Goal: Information Seeking & Learning: Learn about a topic

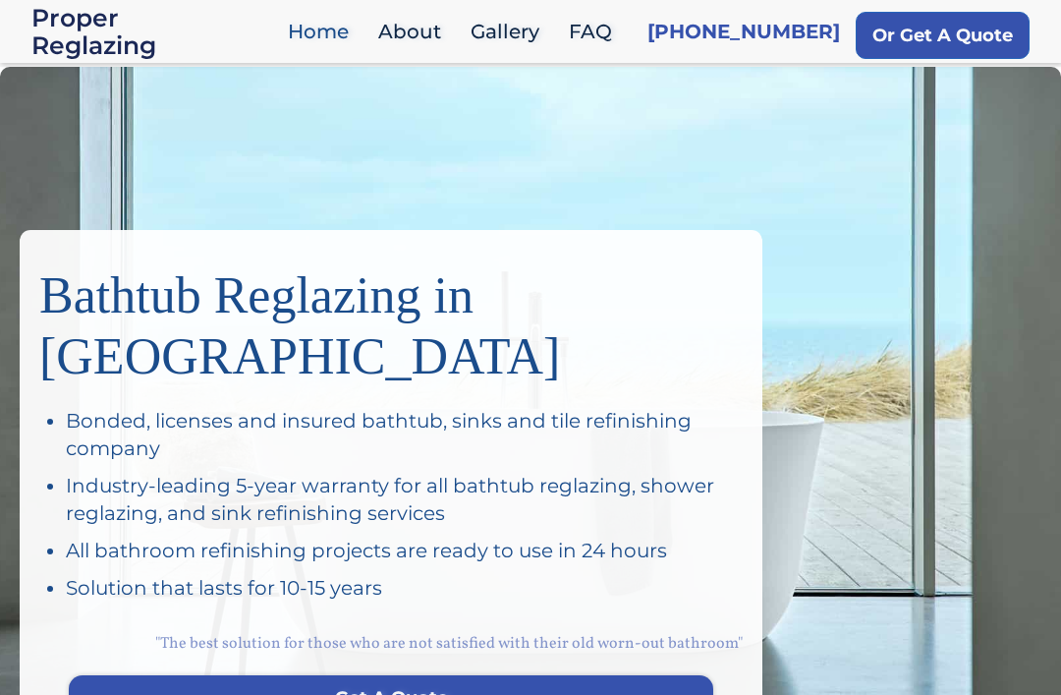
scroll to position [14, 0]
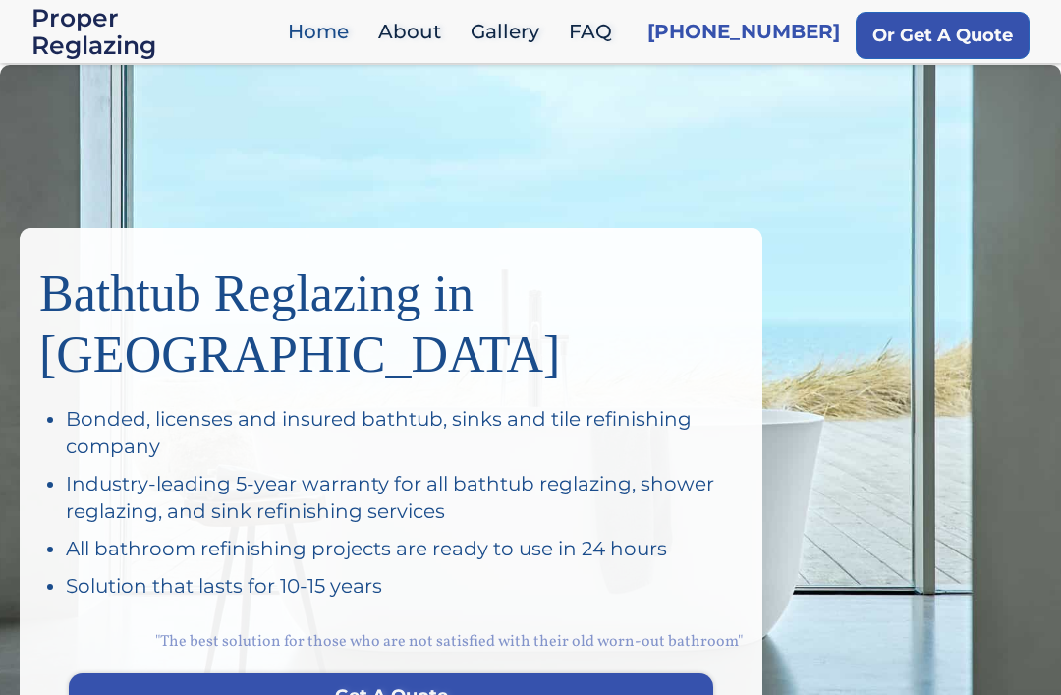
click at [345, 18] on link "Home" at bounding box center [323, 32] width 90 height 42
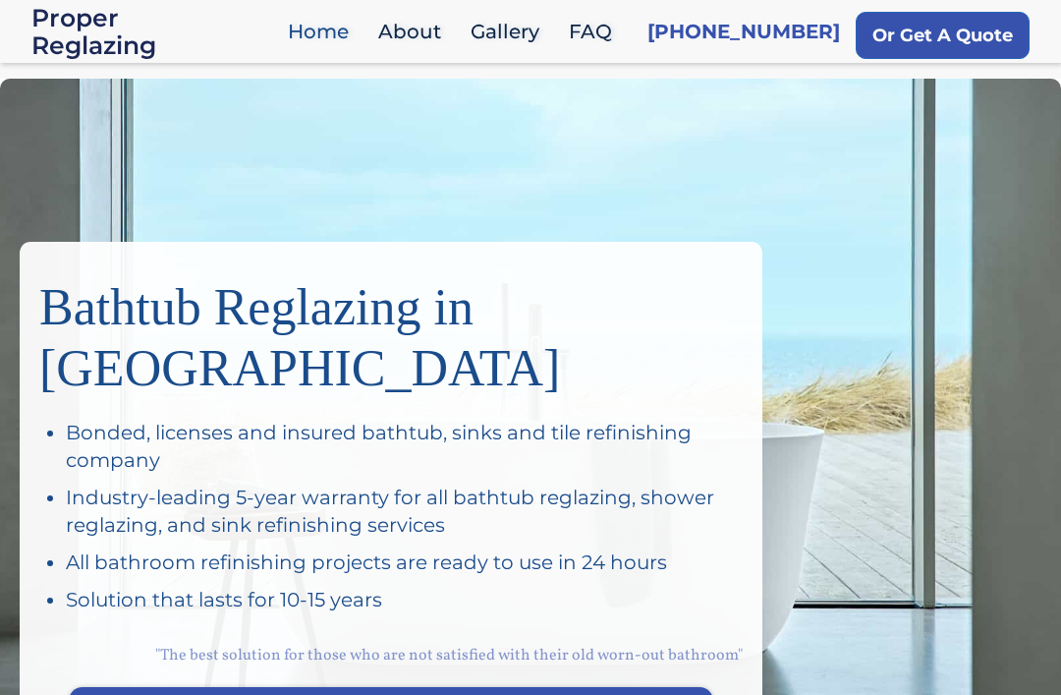
click at [435, 22] on link "About" at bounding box center [414, 32] width 92 height 42
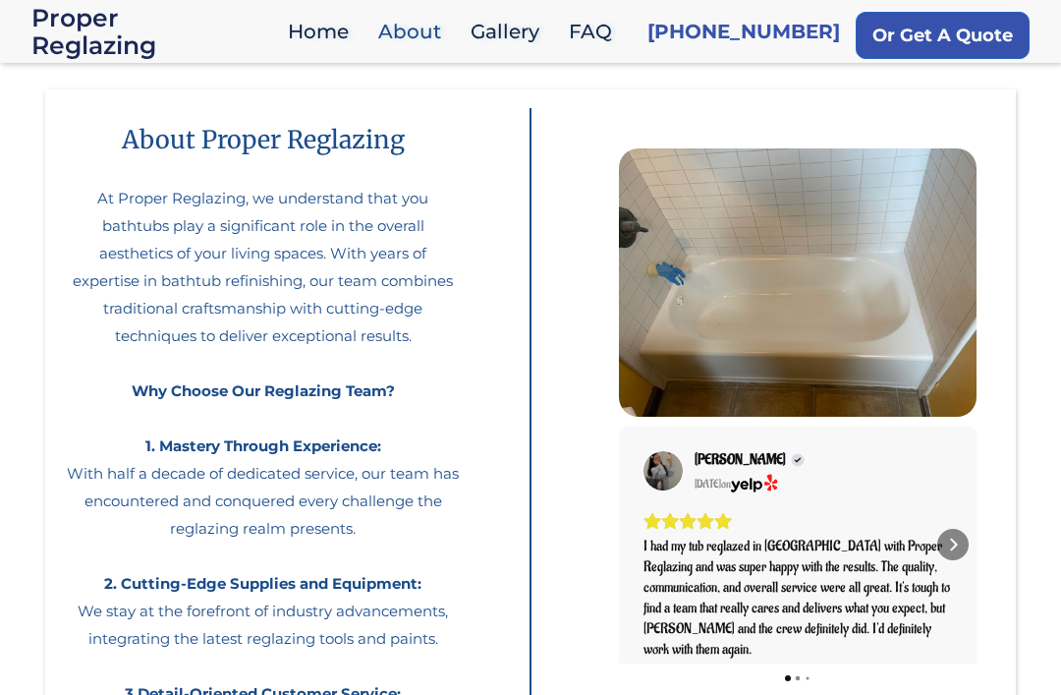
click at [612, 30] on link "FAQ" at bounding box center [595, 32] width 73 height 42
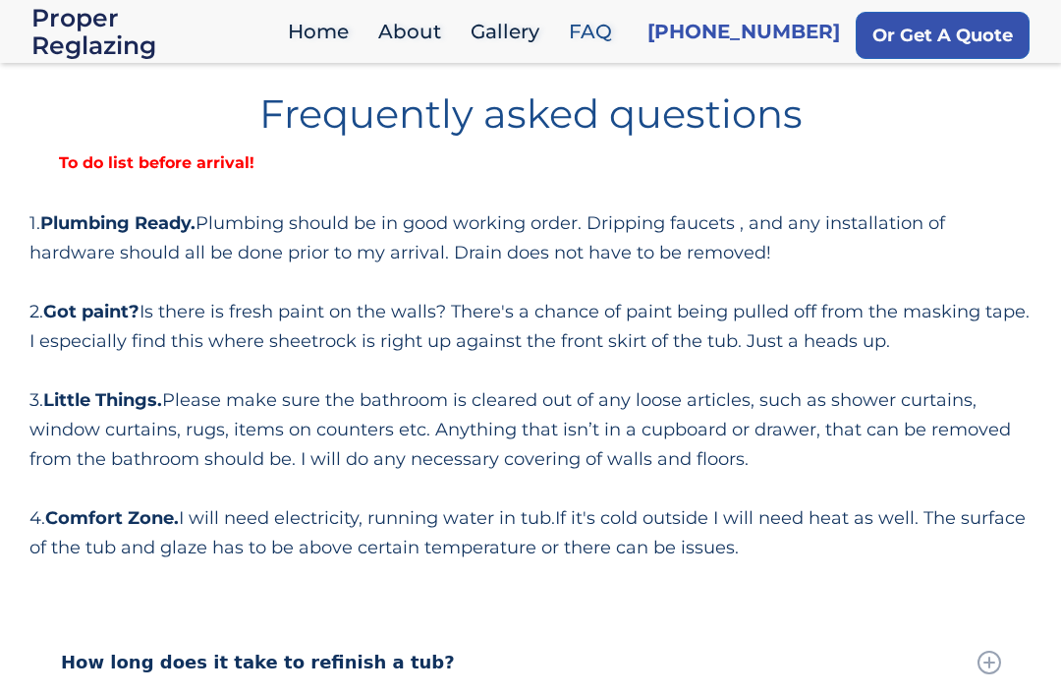
scroll to position [14, 0]
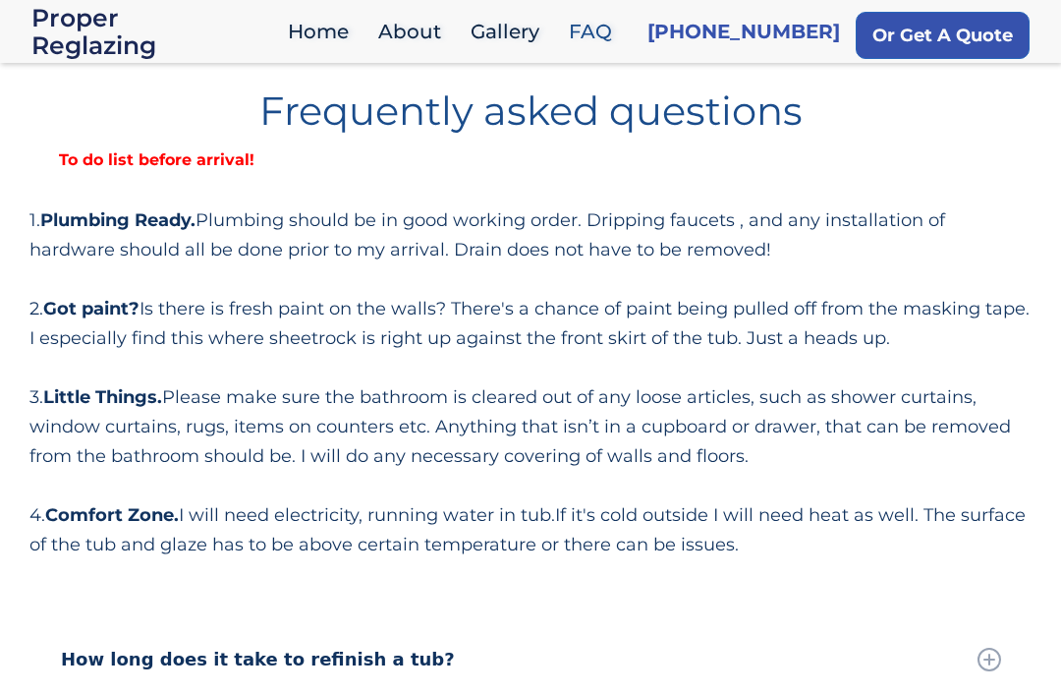
click at [665, 409] on div "1. Plumbing Ready. Plumbing should be in good working order. Dripping faucets ,…" at bounding box center [530, 382] width 1002 height 354
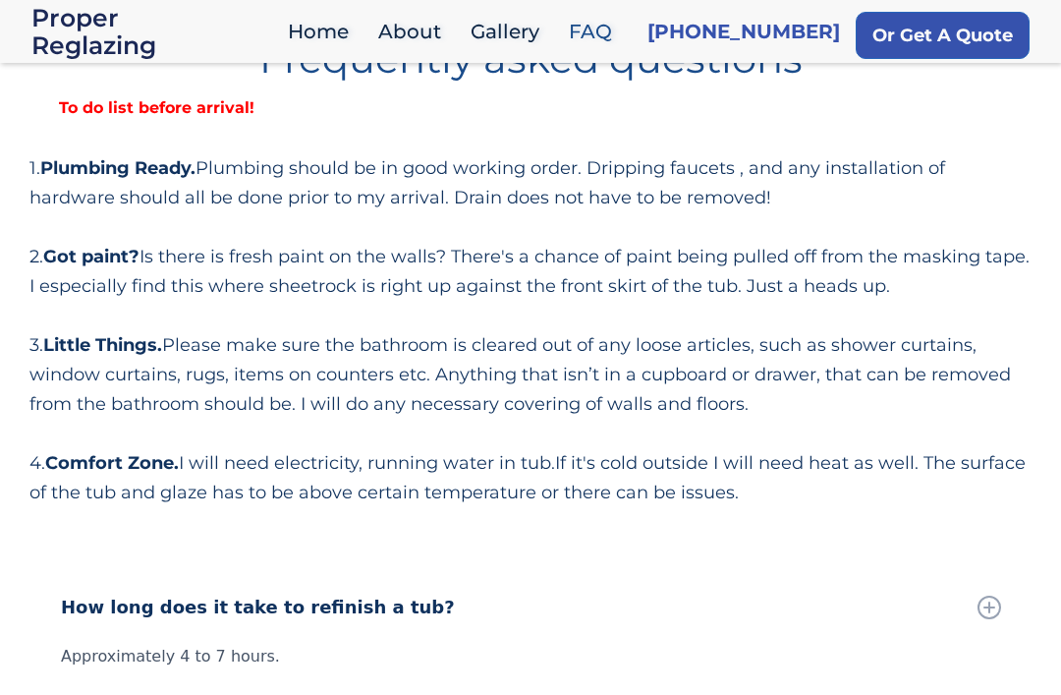
scroll to position [0, 0]
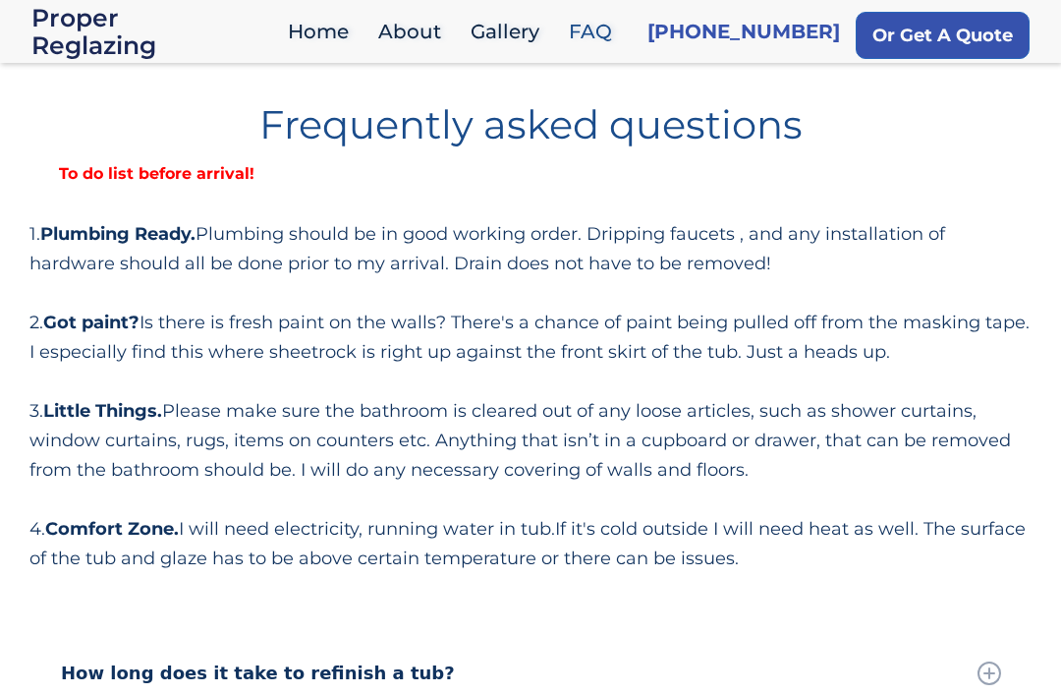
click at [553, 11] on link "Gallery" at bounding box center [510, 32] width 98 height 42
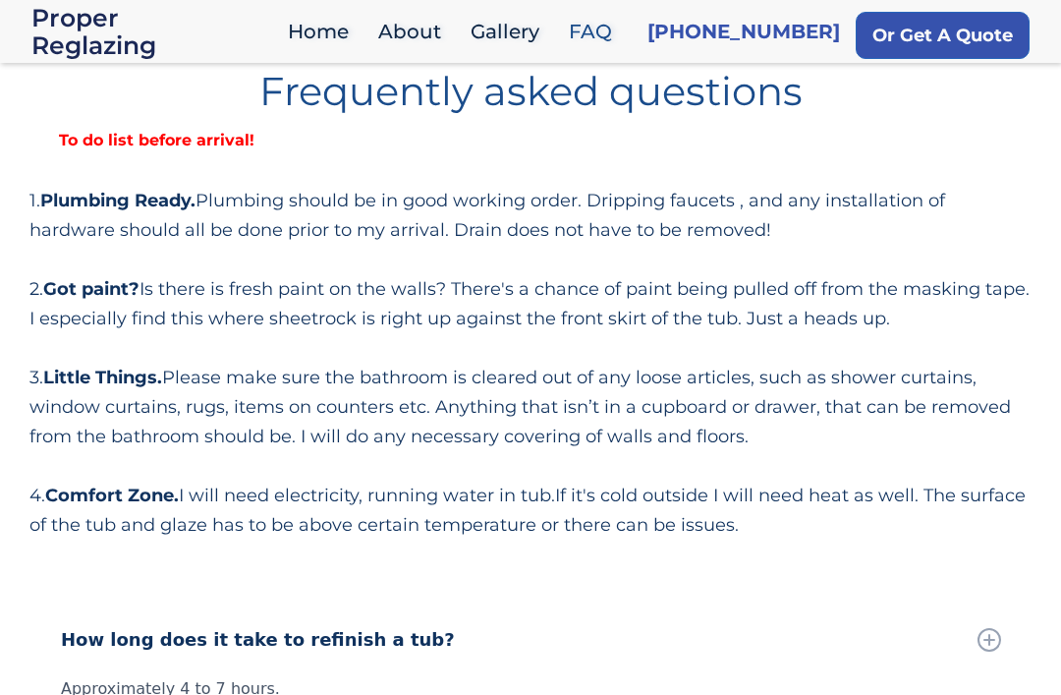
scroll to position [5, 0]
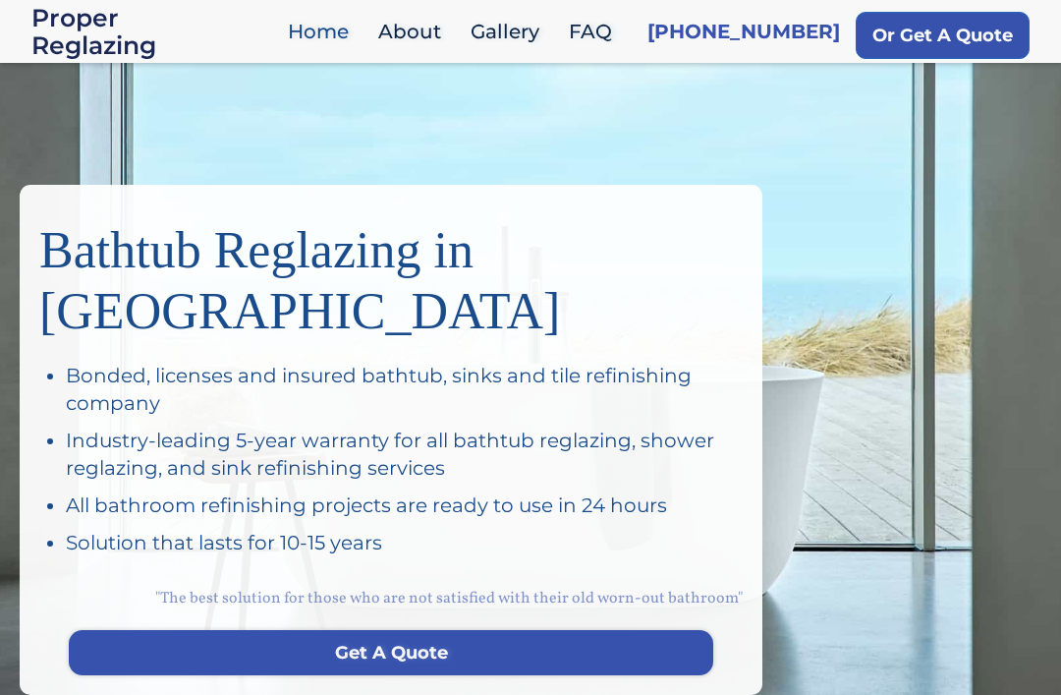
scroll to position [58, 0]
